Goal: Transaction & Acquisition: Purchase product/service

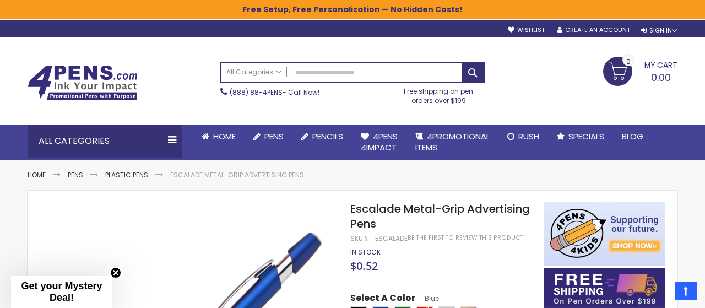
select select "***"
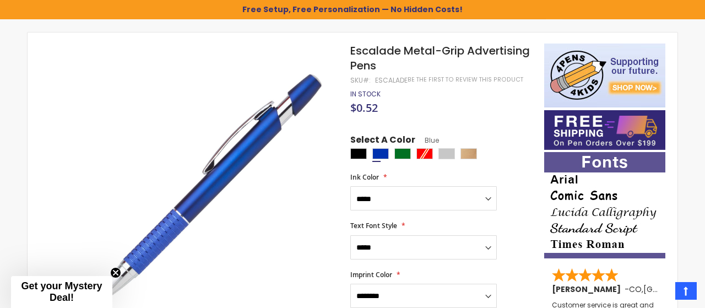
scroll to position [162, 0]
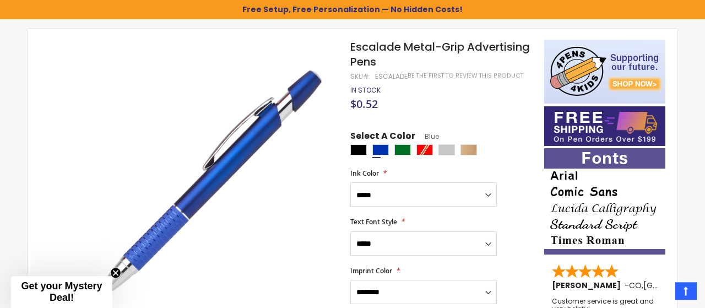
click at [426, 149] on div at bounding box center [444, 151] width 188 height 14
click at [399, 148] on div "Green" at bounding box center [402, 149] width 17 height 11
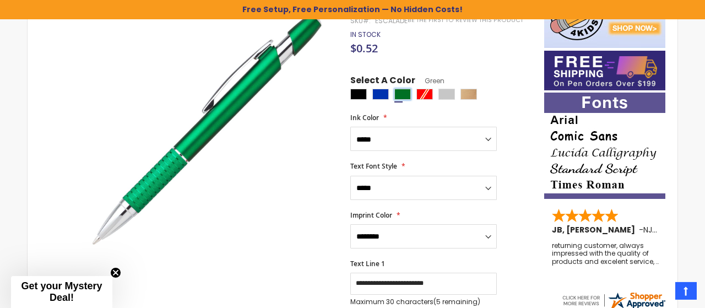
scroll to position [220, 0]
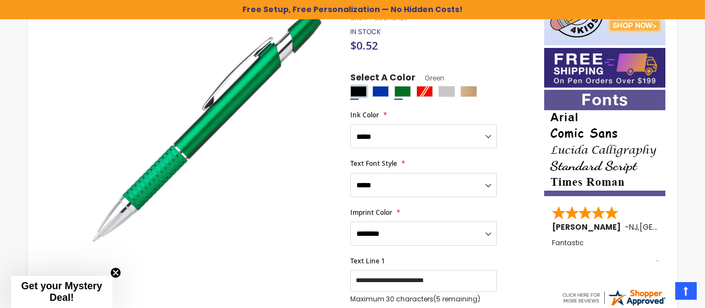
click at [363, 94] on div "Black" at bounding box center [358, 91] width 17 height 11
type input "****"
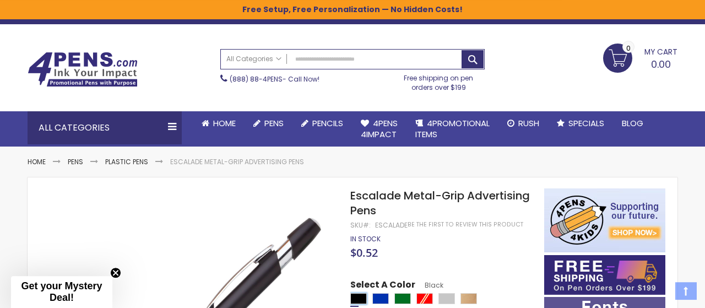
scroll to position [13, 0]
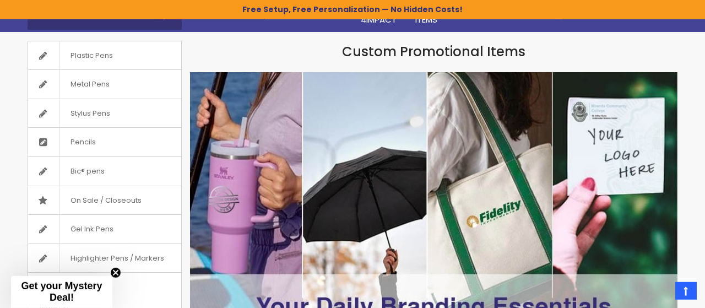
scroll to position [140, 0]
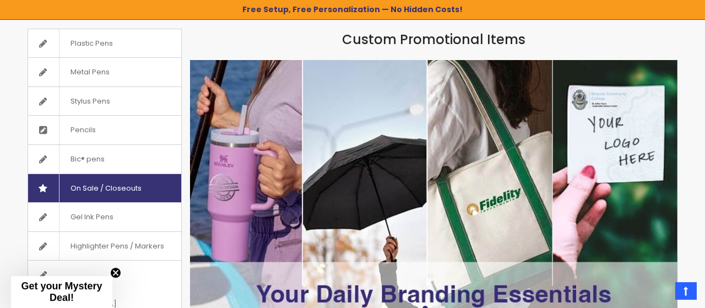
click at [127, 182] on span "On Sale / Closeouts" at bounding box center [106, 188] width 94 height 29
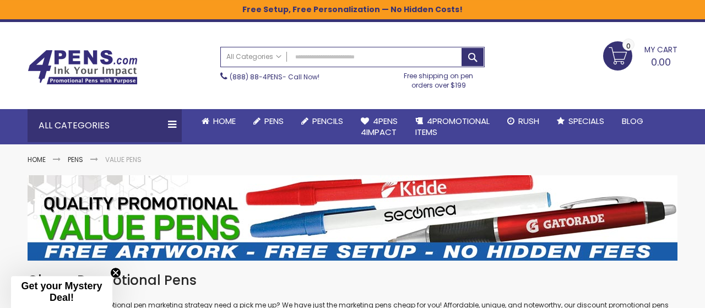
scroll to position [15, 0]
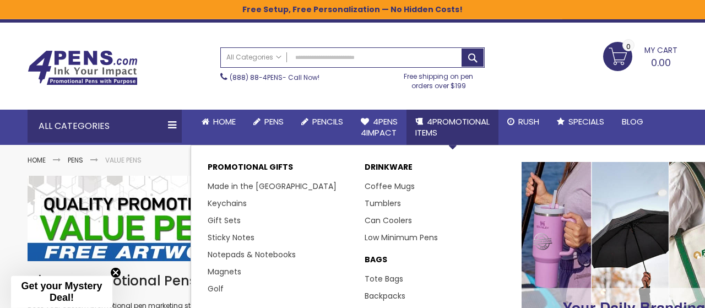
click at [430, 129] on span "4PROMOTIONAL ITEMS" at bounding box center [452, 127] width 74 height 23
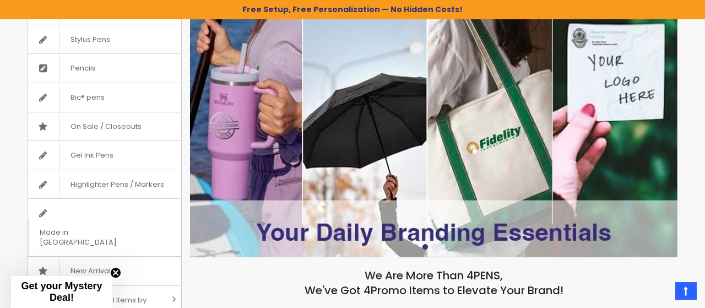
scroll to position [253, 0]
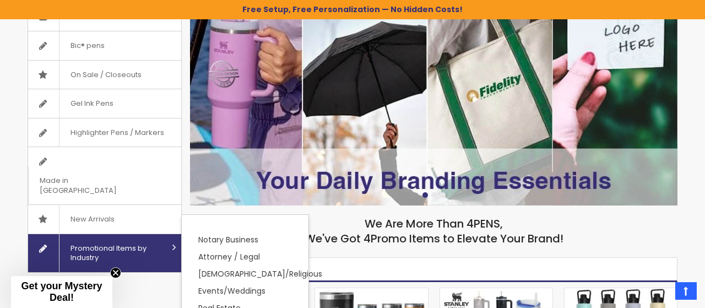
click at [169, 234] on link "Promotional Items by Industry" at bounding box center [104, 253] width 153 height 38
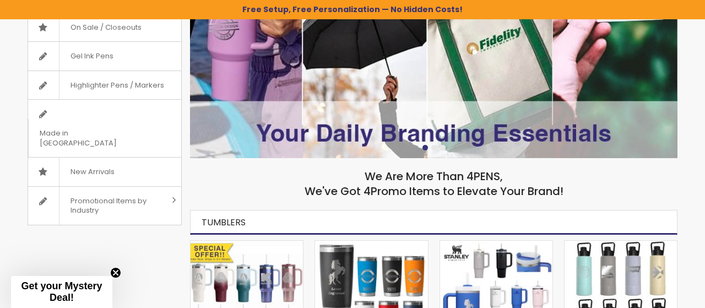
scroll to position [297, 0]
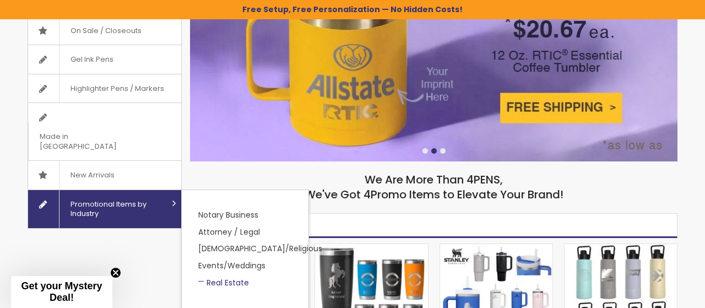
click at [222, 260] on div "Notary Business Attorney / Legal Church/Religious Events/Weddings Real Estate" at bounding box center [232, 253] width 79 height 104
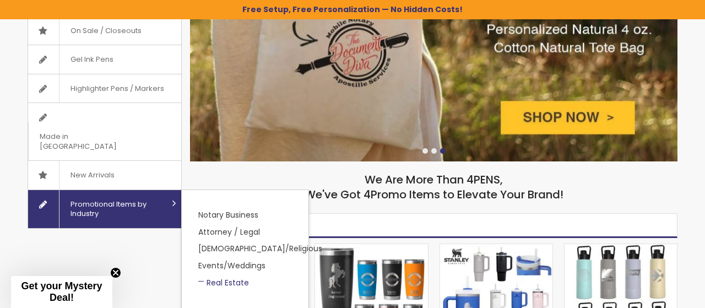
click at [222, 277] on link "Real Estate" at bounding box center [223, 282] width 51 height 11
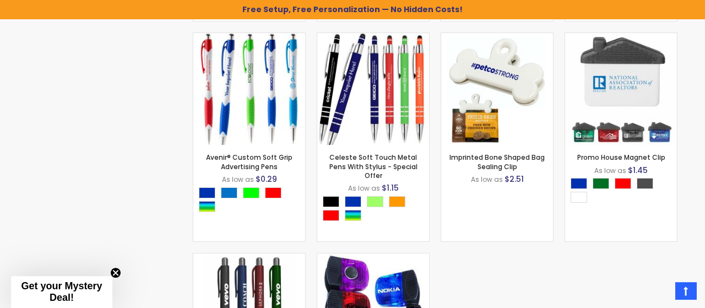
scroll to position [714, 0]
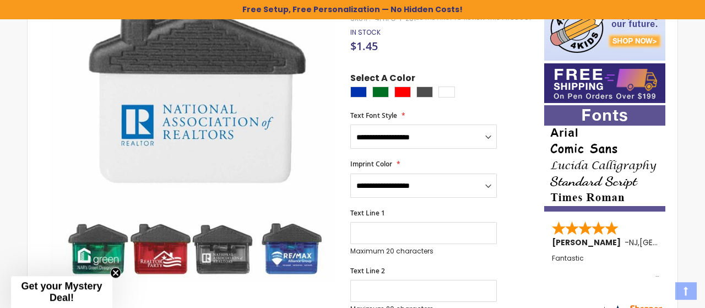
scroll to position [210, 0]
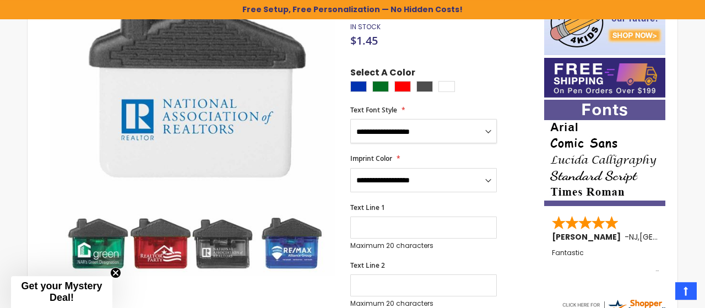
select select "*****"
click option "*****" at bounding box center [0, 0] width 0 height 0
click at [506, 138] on div "**********" at bounding box center [441, 124] width 183 height 37
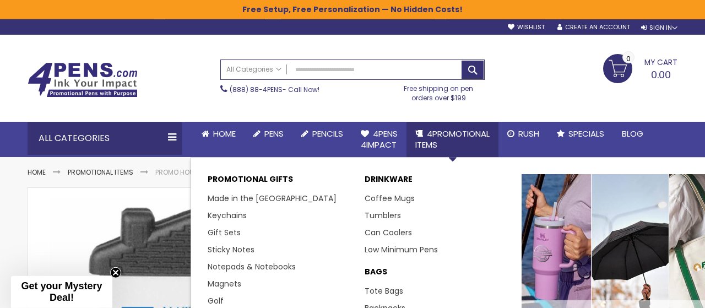
scroll to position [2, 0]
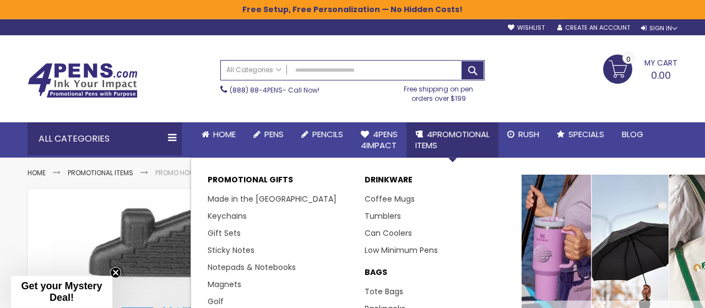
click at [458, 136] on span "4PROMOTIONAL ITEMS" at bounding box center [452, 139] width 74 height 23
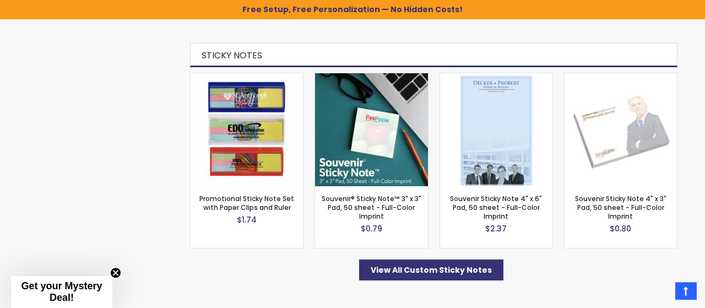
scroll to position [2116, 0]
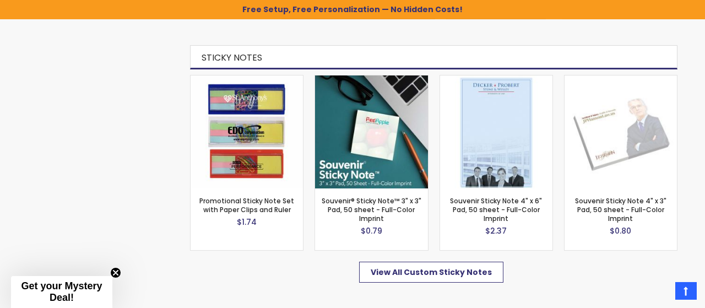
click at [400, 267] on span "View All Custom Sticky Notes" at bounding box center [431, 272] width 121 height 11
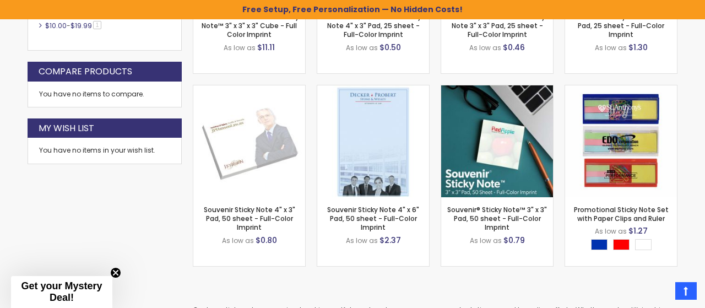
scroll to position [411, 0]
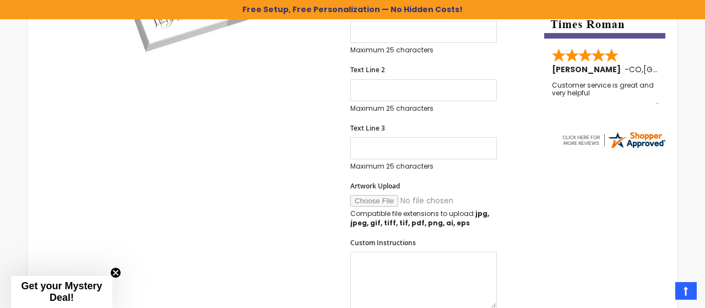
scroll to position [378, 0]
click at [378, 201] on input "Artwork Upload" at bounding box center [425, 200] width 150 height 12
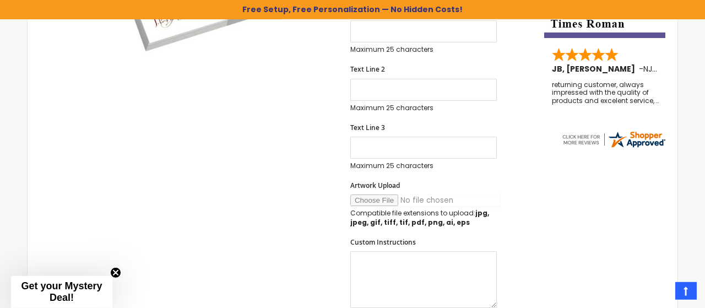
type input "**********"
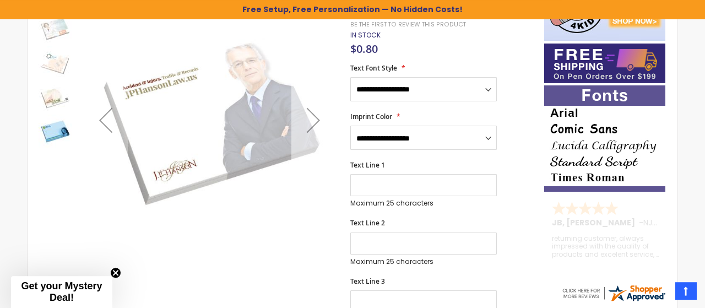
scroll to position [224, 0]
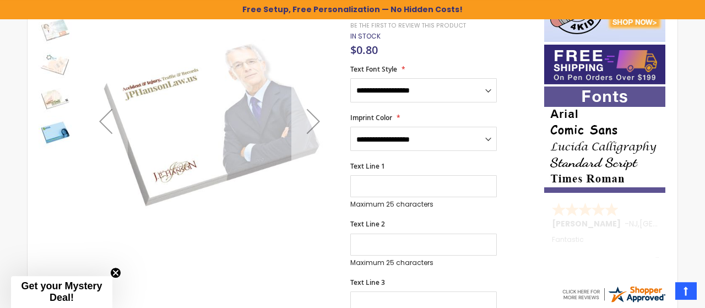
click at [304, 129] on div "Next" at bounding box center [313, 121] width 44 height 44
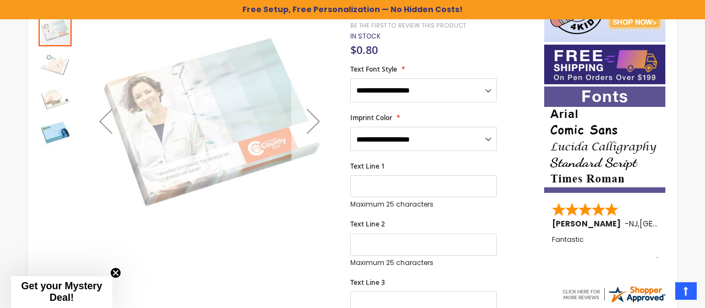
click at [304, 129] on div "Next" at bounding box center [313, 121] width 44 height 44
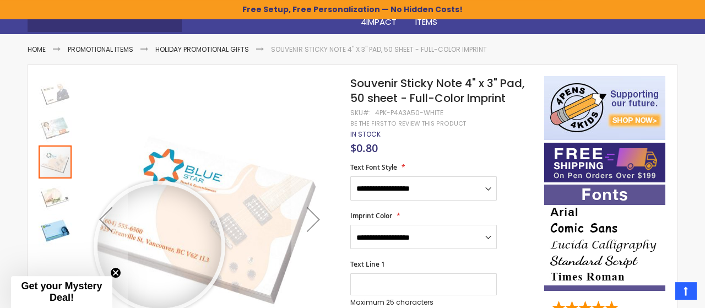
scroll to position [118, 0]
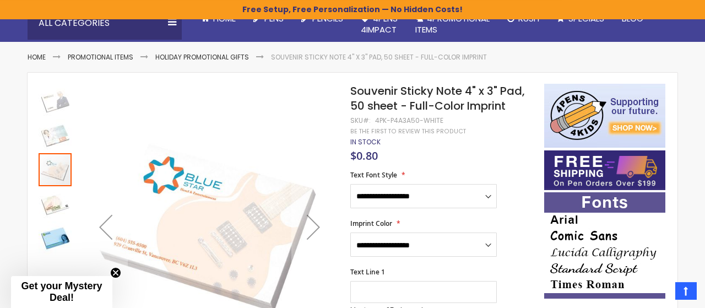
click at [59, 103] on img at bounding box center [55, 101] width 33 height 33
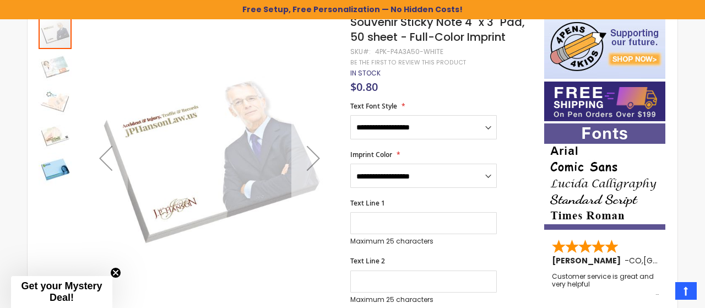
scroll to position [188, 0]
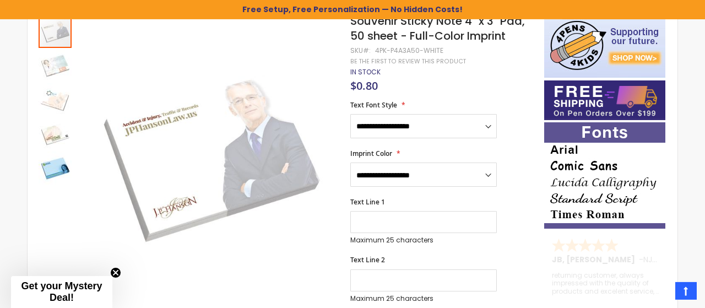
click at [511, 128] on div "**********" at bounding box center [441, 119] width 183 height 37
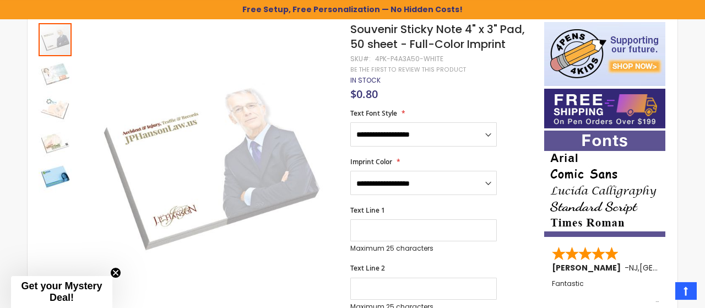
scroll to position [156, 0]
